Goal: Browse casually

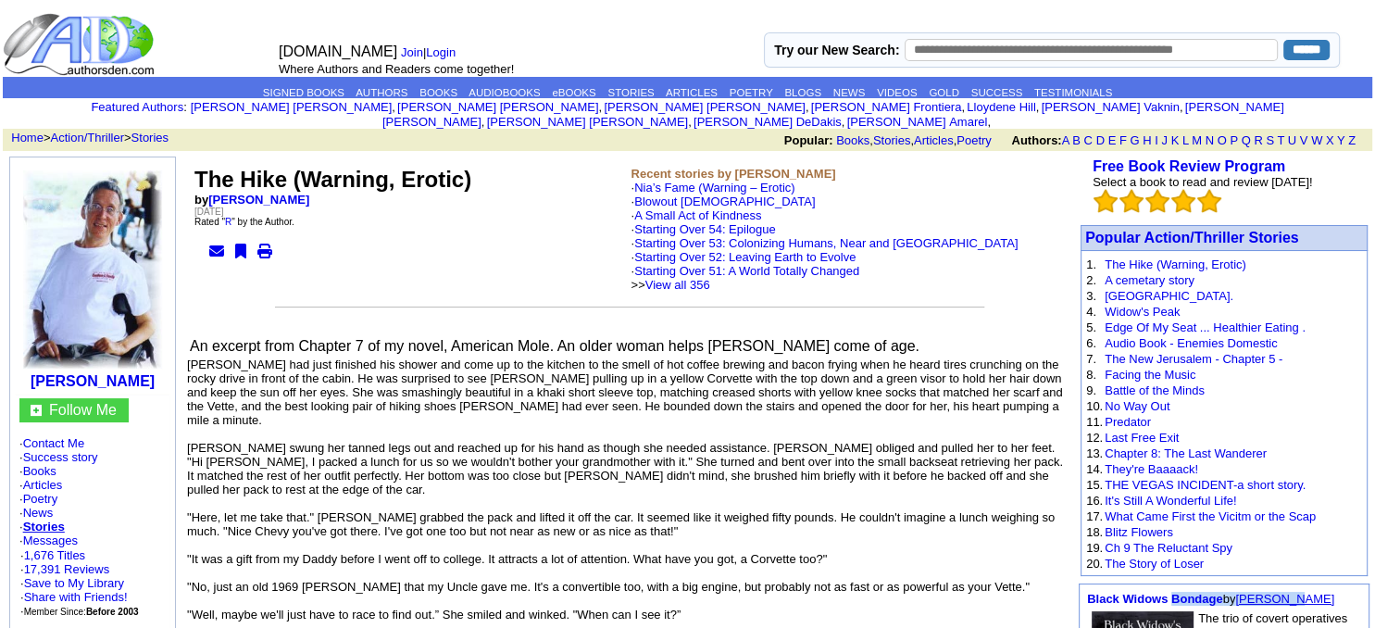
drag, startPoint x: 1173, startPoint y: 572, endPoint x: 1303, endPoint y: 595, distance: 132.5
click at [1331, 598] on td "Black Widows Bondage by Randy Gonzalez" at bounding box center [1225, 598] width 280 height 19
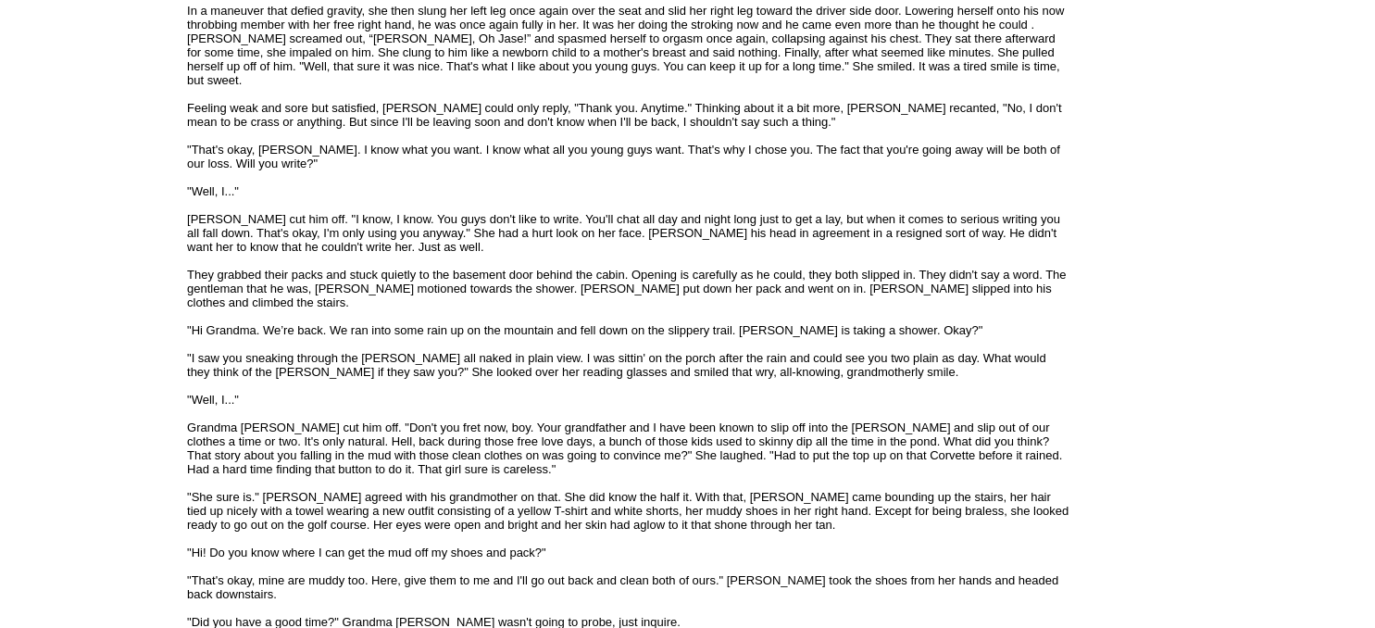
scroll to position [3106, 0]
drag, startPoint x: 1371, startPoint y: 621, endPoint x: 1369, endPoint y: 609, distance: 12.2
drag, startPoint x: 1360, startPoint y: 606, endPoint x: 1354, endPoint y: 597, distance: 10.0
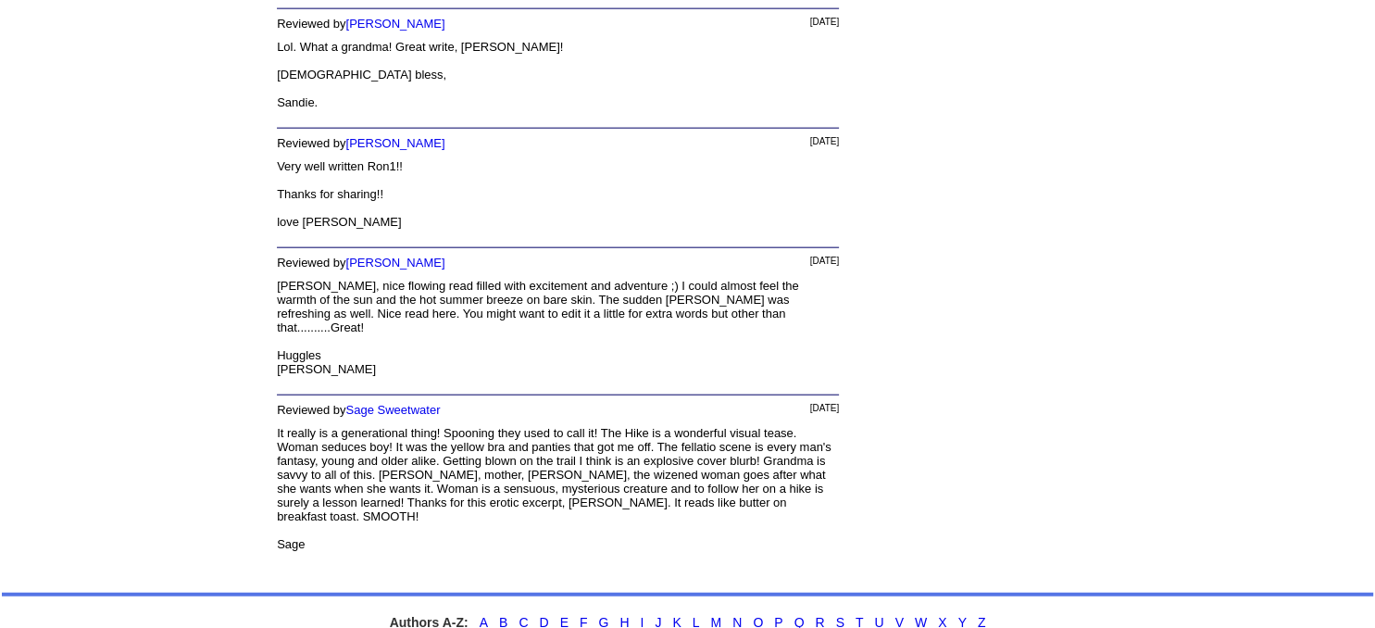
scroll to position [4104, 0]
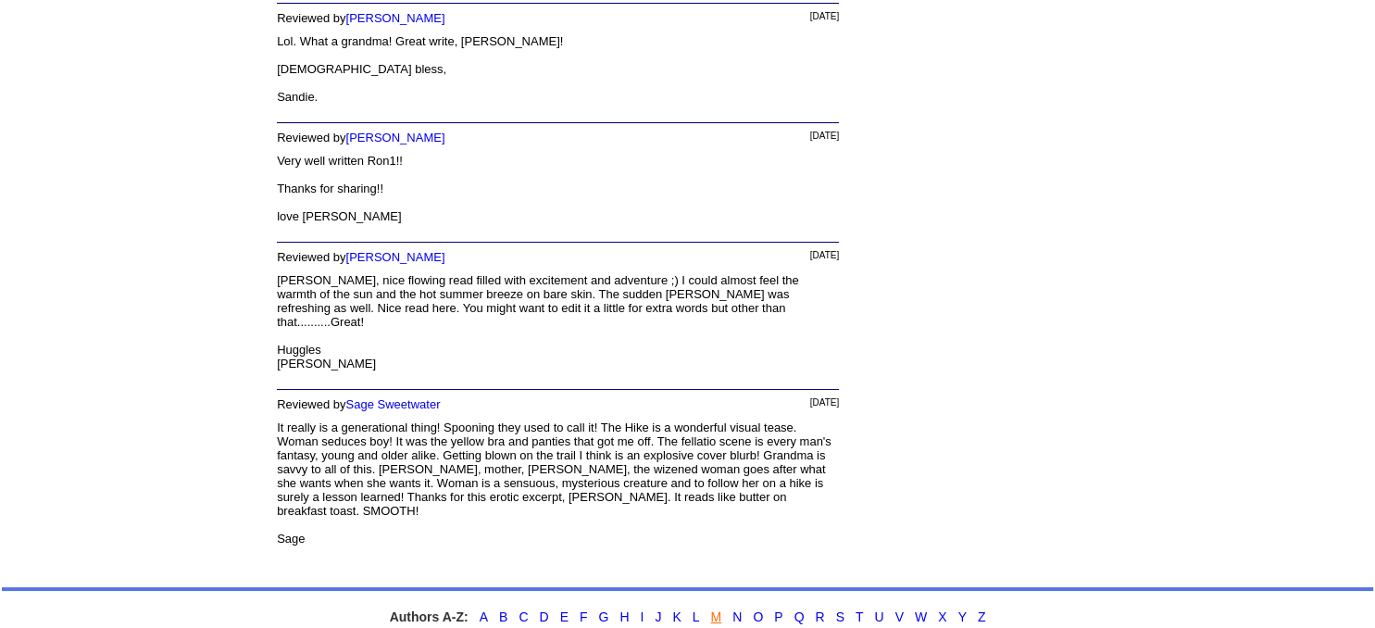
click at [716, 609] on link "M" at bounding box center [716, 616] width 11 height 15
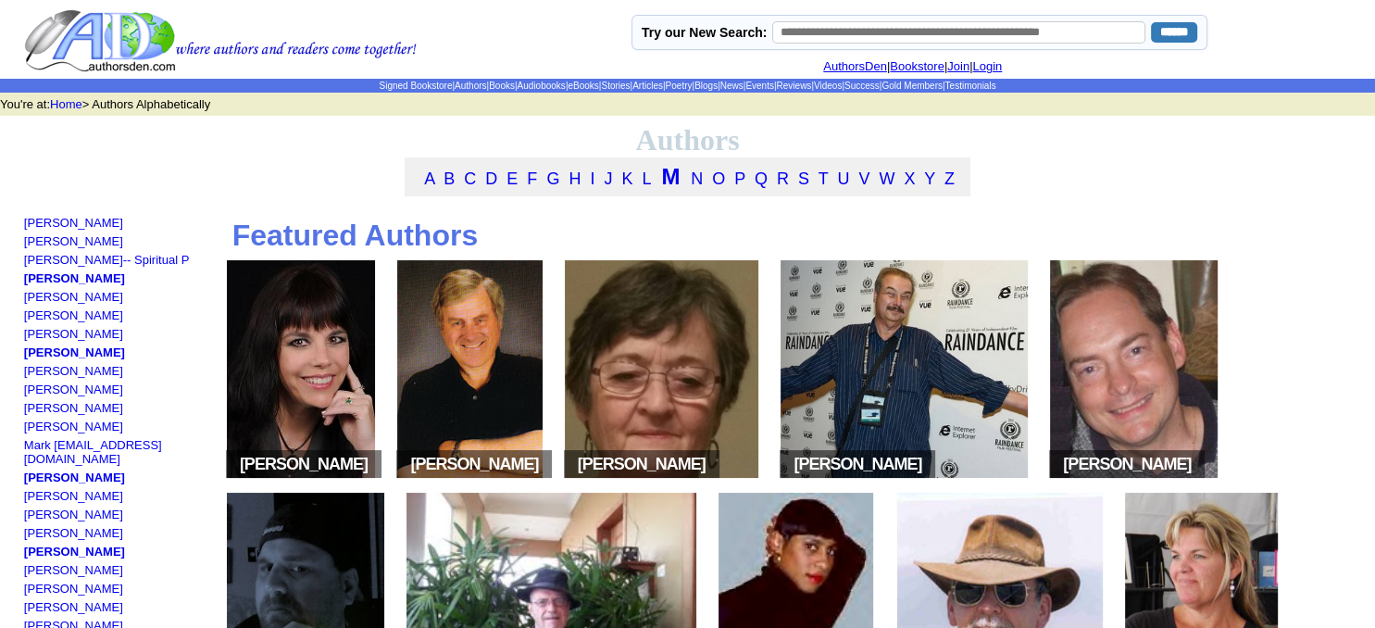
click at [283, 366] on img at bounding box center [301, 369] width 148 height 218
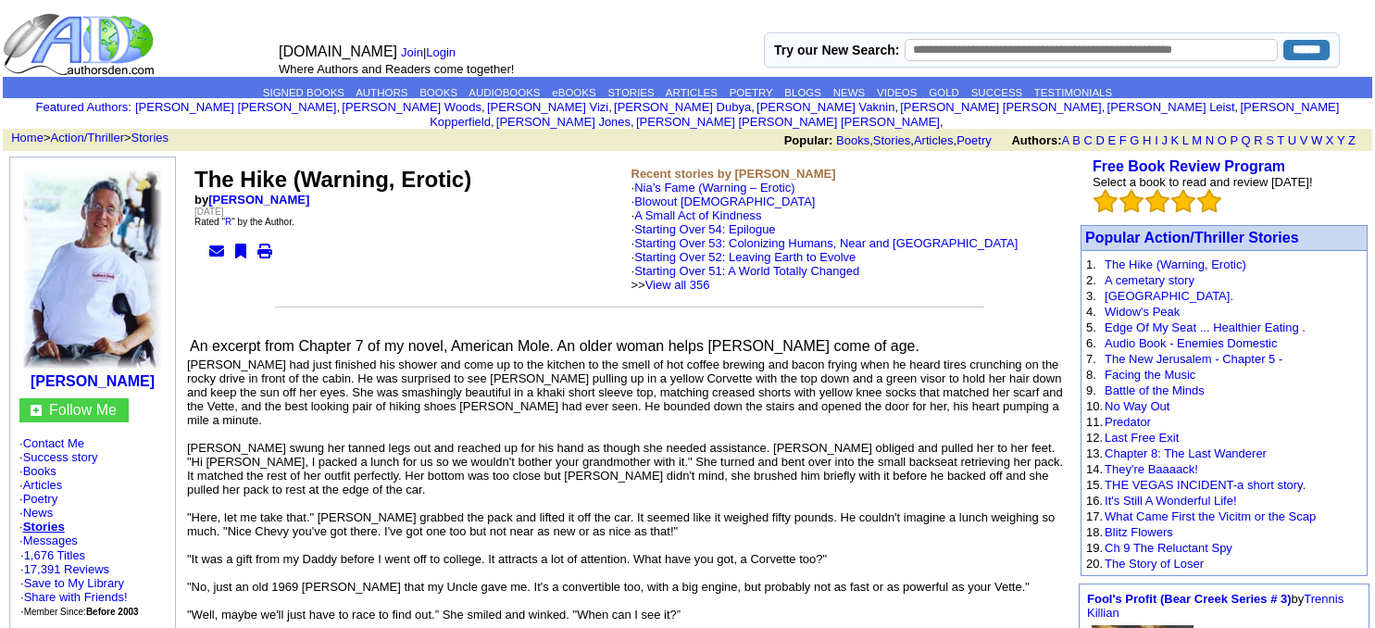
scroll to position [4104, 0]
